Goal: Find contact information: Find contact information

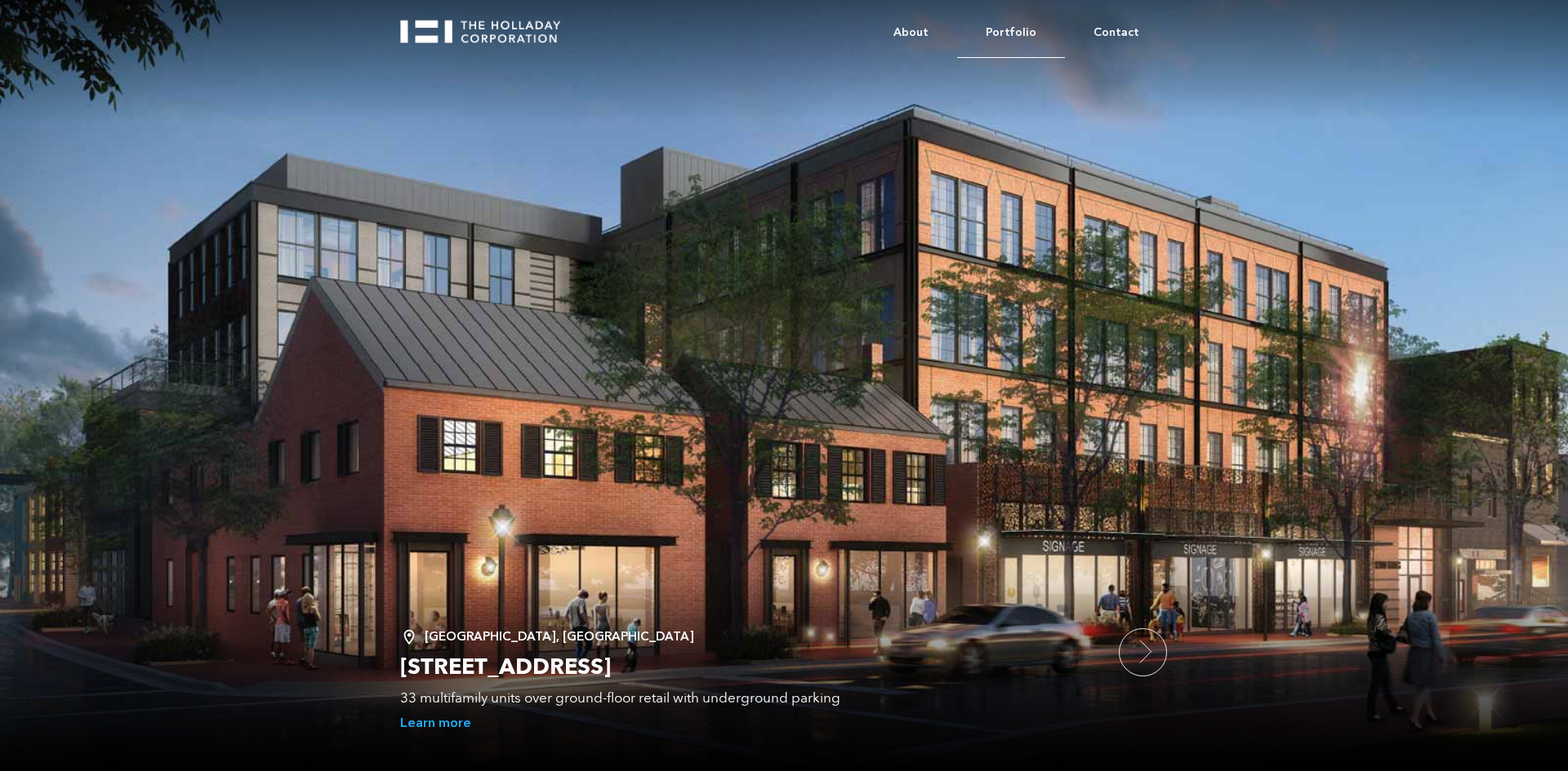
click at [1020, 29] on link "Portfolio" at bounding box center [1011, 33] width 108 height 49
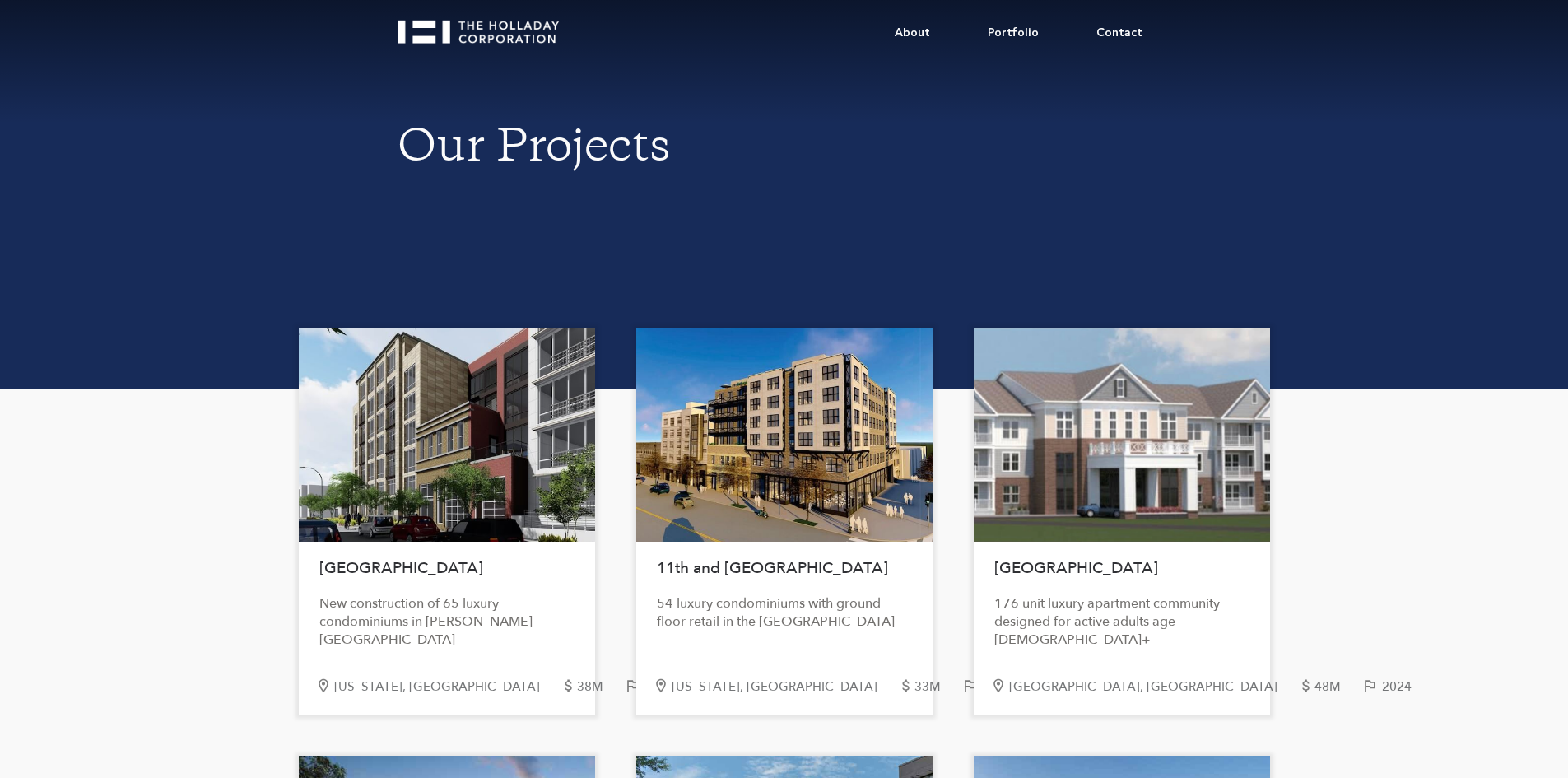
click at [1131, 35] on link "Contact" at bounding box center [1119, 33] width 103 height 50
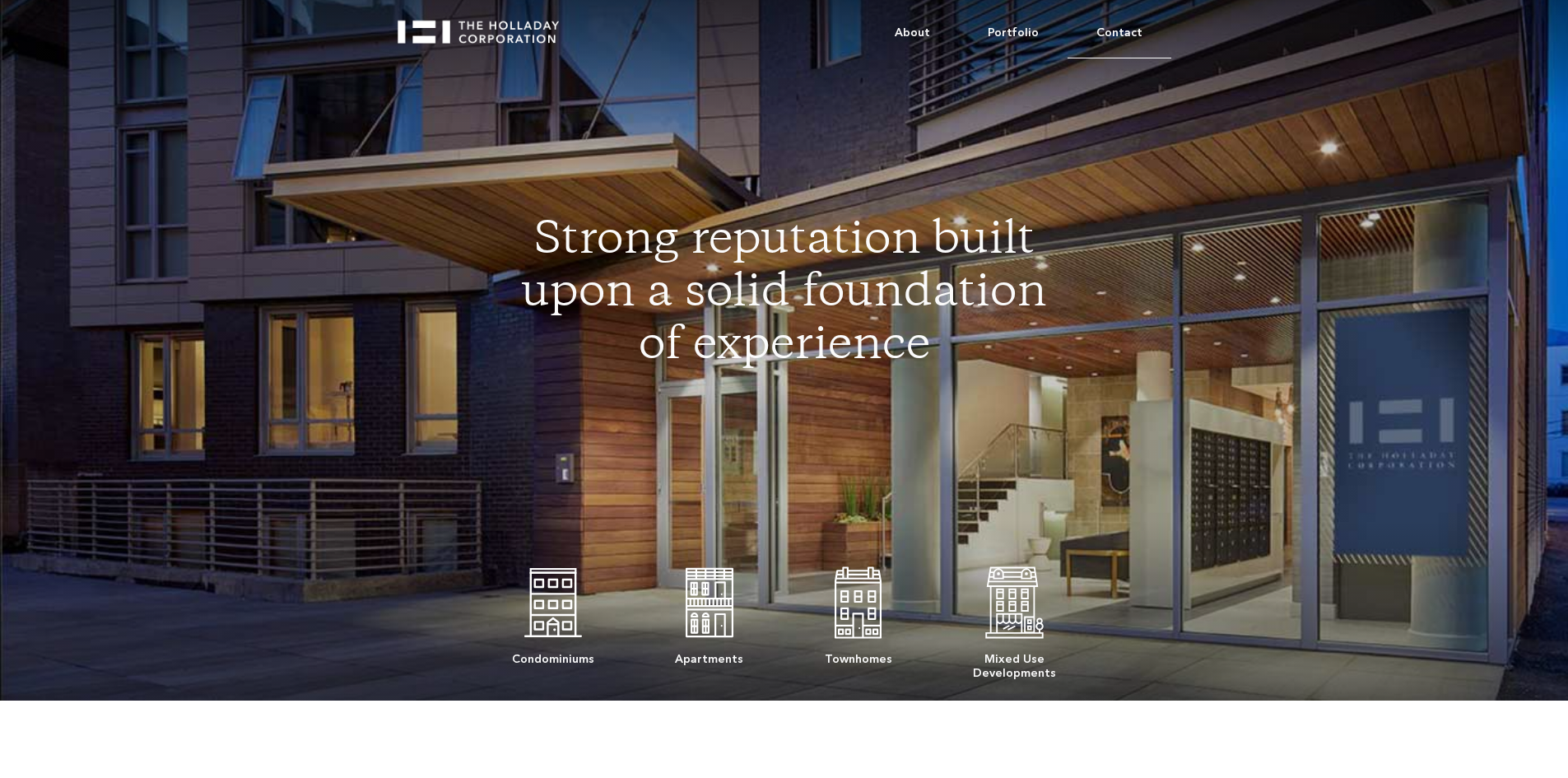
click at [1127, 27] on link "Contact" at bounding box center [1119, 33] width 103 height 50
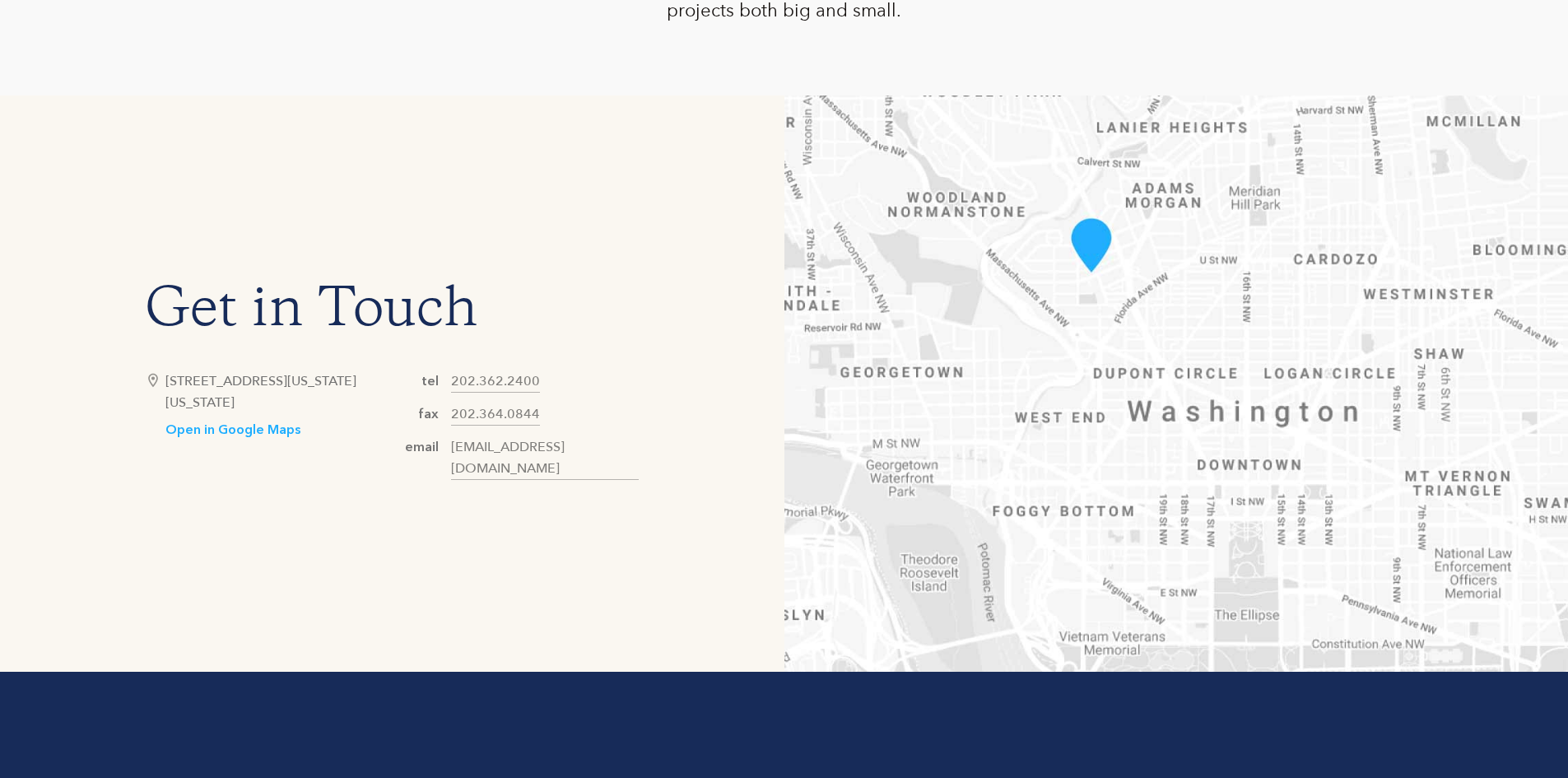
scroll to position [789, 0]
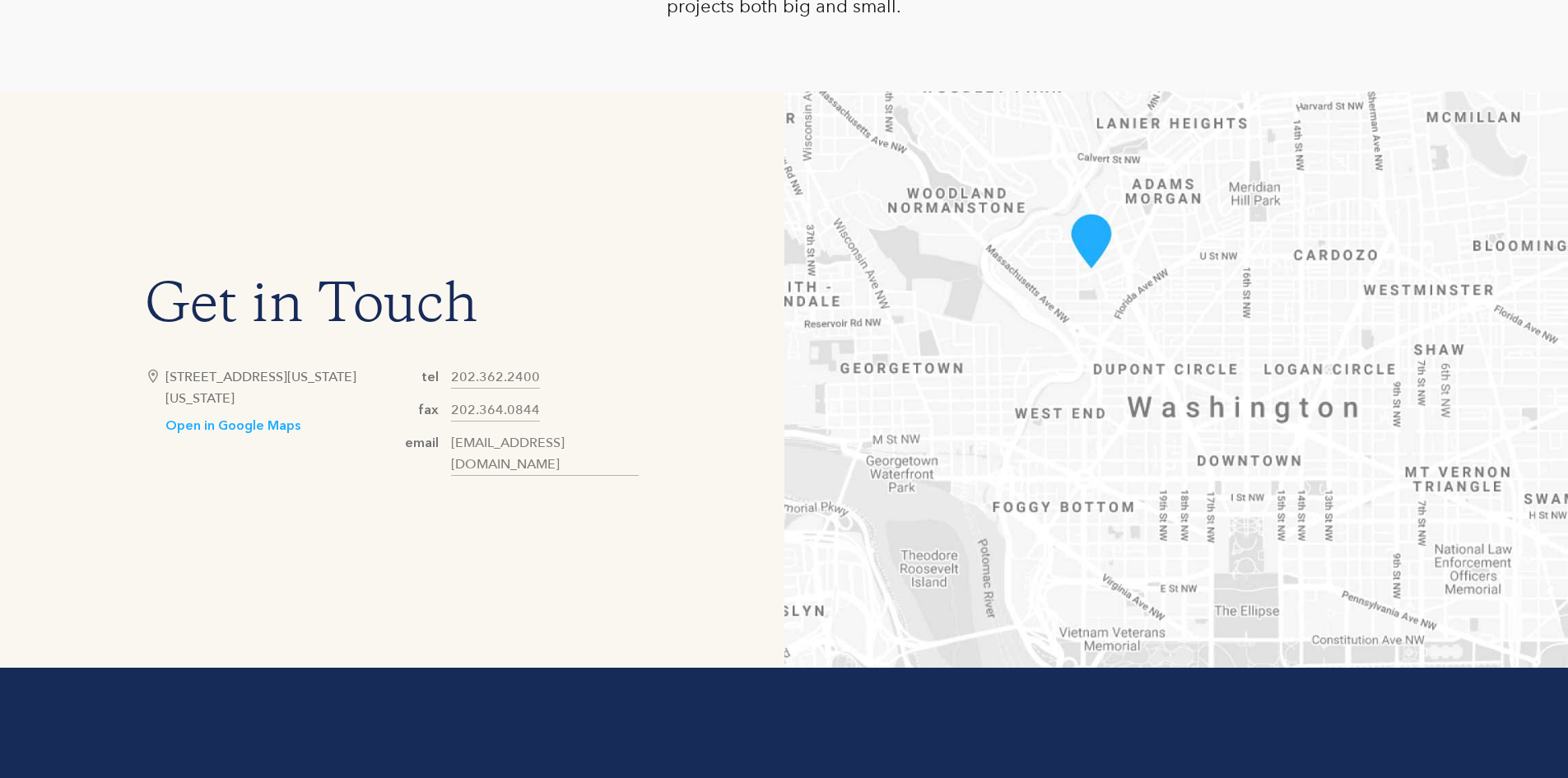
drag, startPoint x: 312, startPoint y: 413, endPoint x: 166, endPoint y: 381, distance: 149.5
click at [166, 381] on div "3400 Idaho Avenue, NW, Suite 500 Washington, DC 20016" at bounding box center [278, 388] width 227 height 43
drag, startPoint x: 540, startPoint y: 382, endPoint x: 453, endPoint y: 389, distance: 87.3
click at [453, 389] on div "tel 202.362.2400 fax 202.364.0844 email hello@holladaycorp.com" at bounding box center [515, 421] width 247 height 109
copy link "202.362.2400"
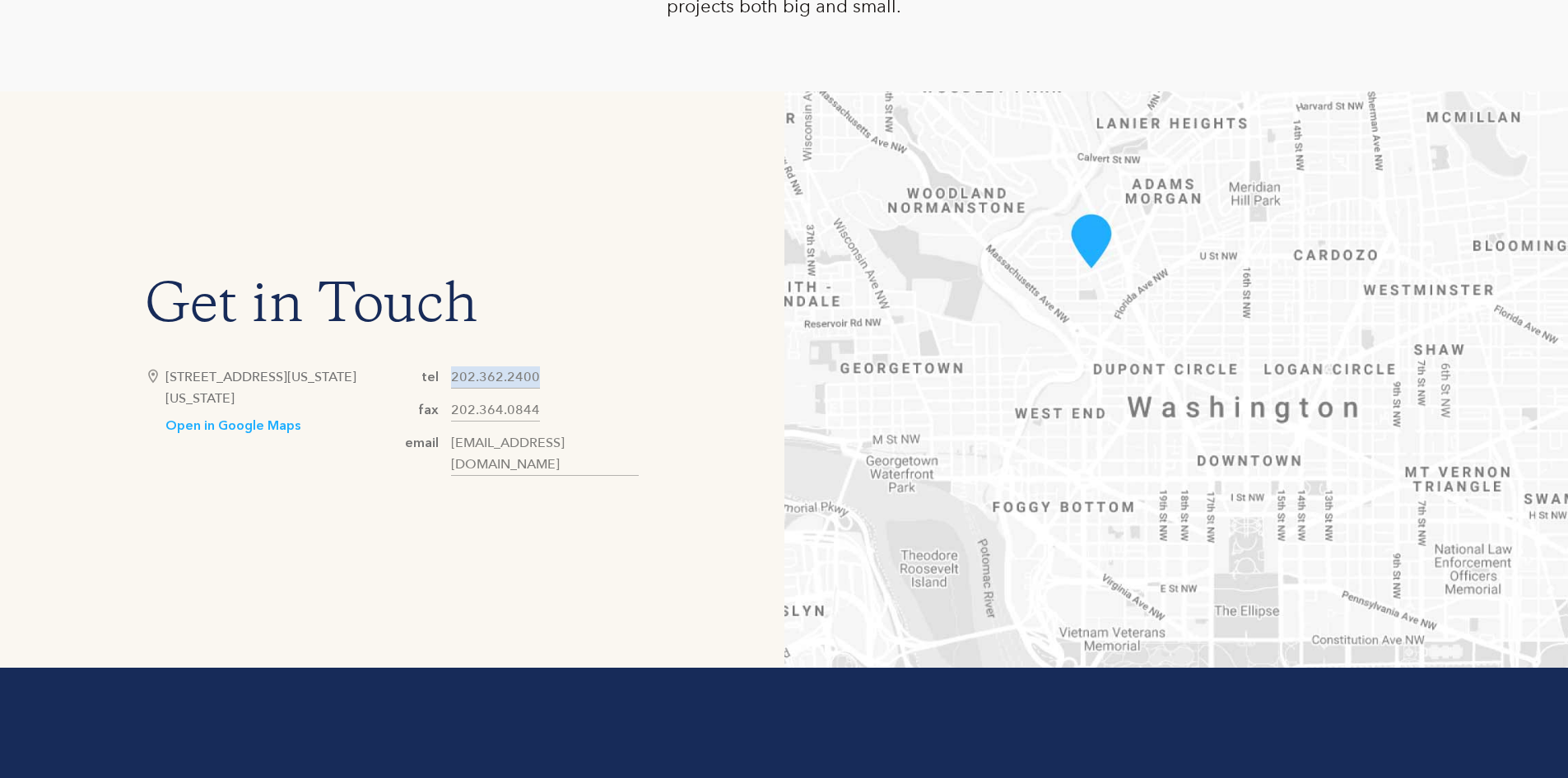
drag, startPoint x: 313, startPoint y: 411, endPoint x: 166, endPoint y: 383, distance: 149.6
click at [166, 383] on div "3400 Idaho Avenue, NW, Suite 500 Washington, DC 20016" at bounding box center [278, 388] width 227 height 43
copy div "3400 Idaho Avenue, NW, Suite 500 Washington, DC 20016"
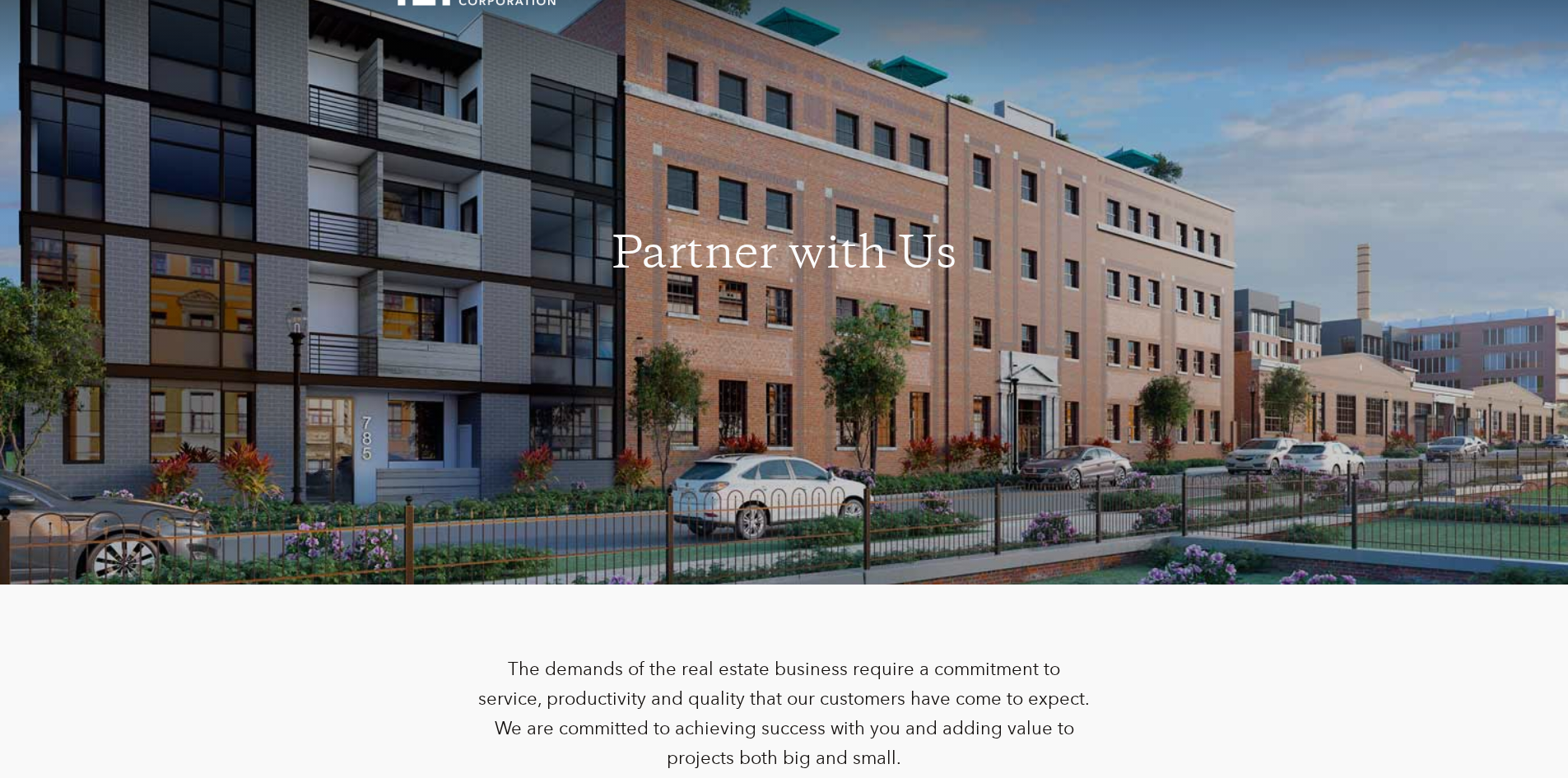
scroll to position [0, 0]
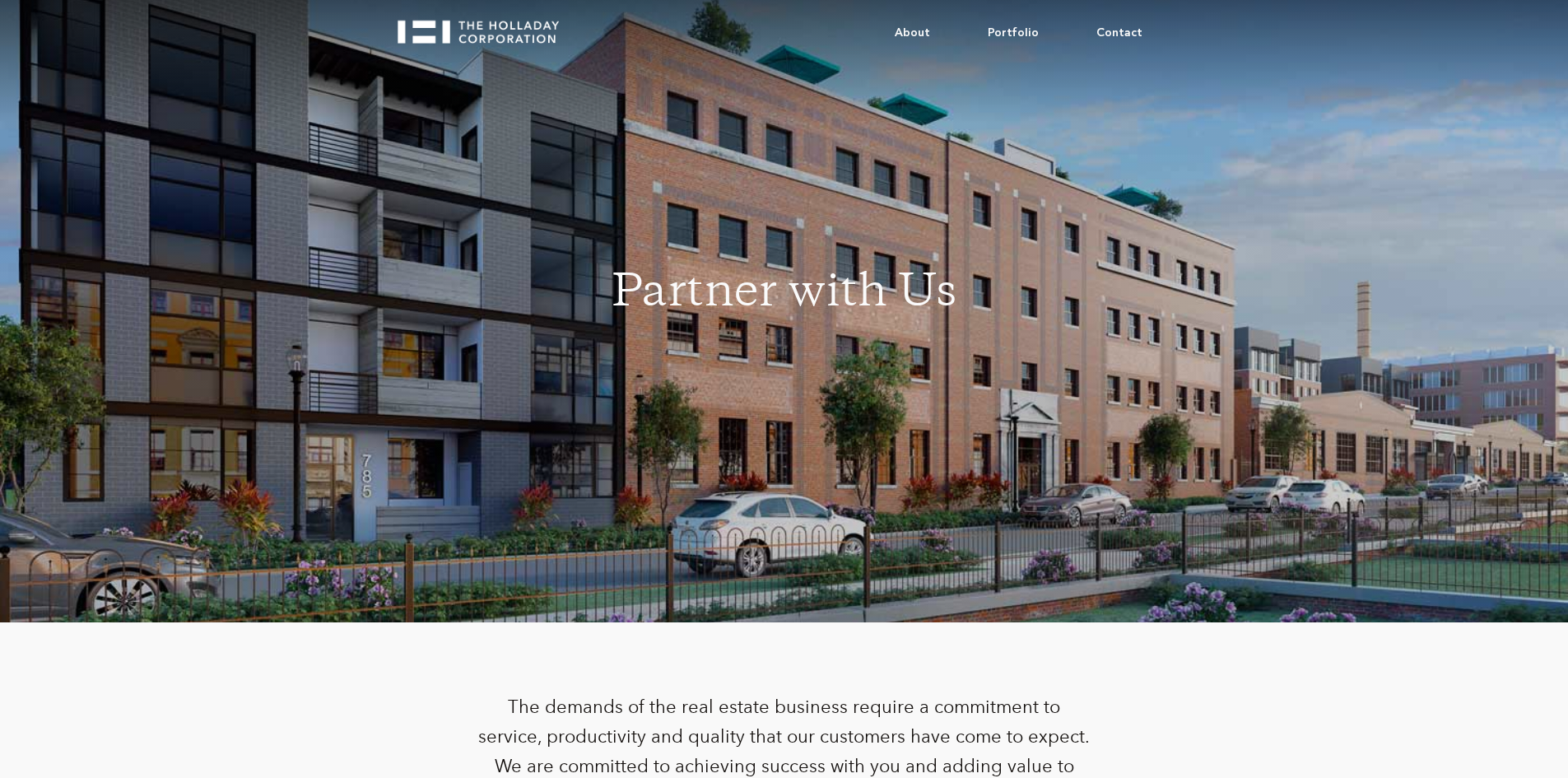
click at [526, 36] on img "home" at bounding box center [485, 26] width 176 height 36
click at [917, 33] on link "About" at bounding box center [912, 33] width 93 height 50
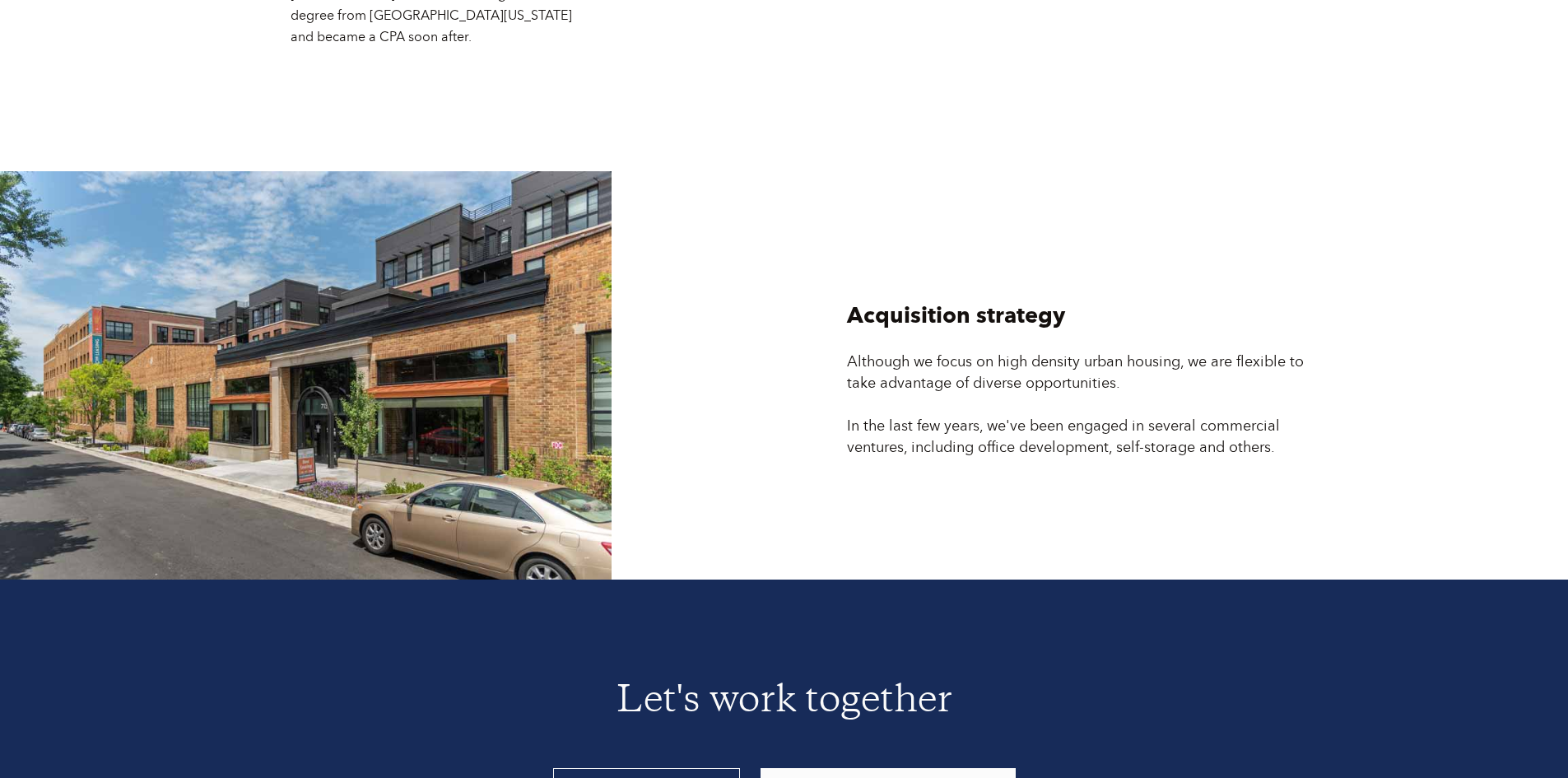
scroll to position [4422, 0]
